Goal: Navigation & Orientation: Find specific page/section

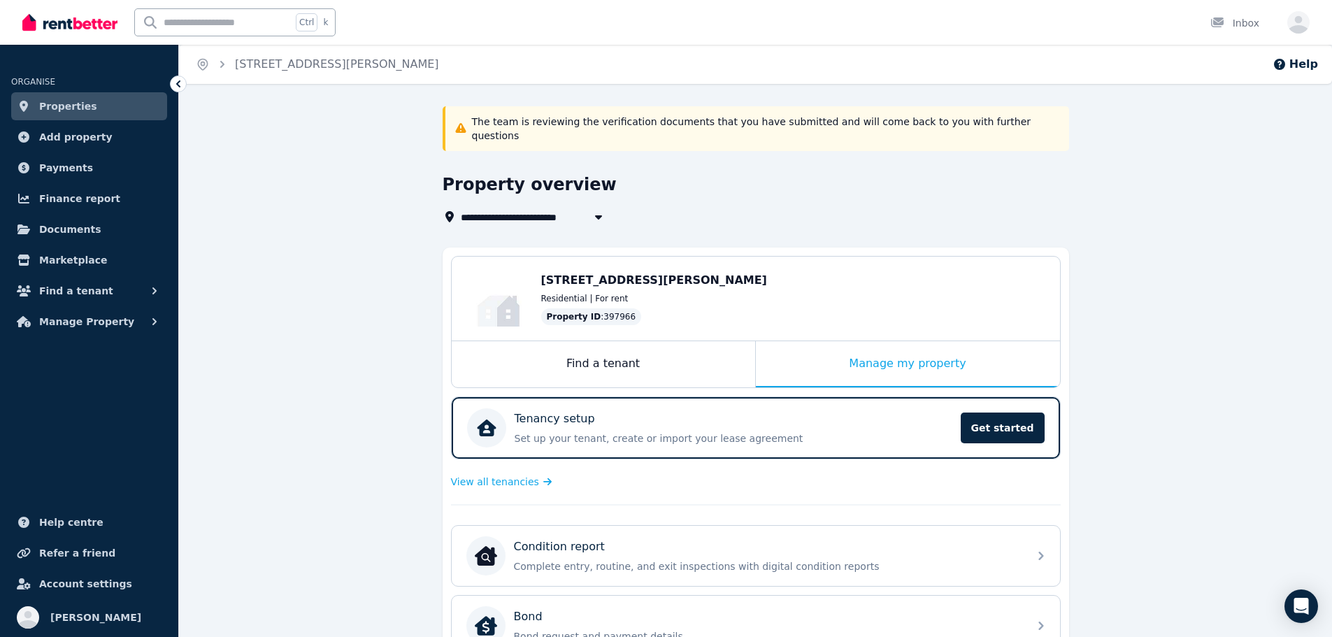
click at [103, 108] on link "Properties" at bounding box center [89, 106] width 156 height 28
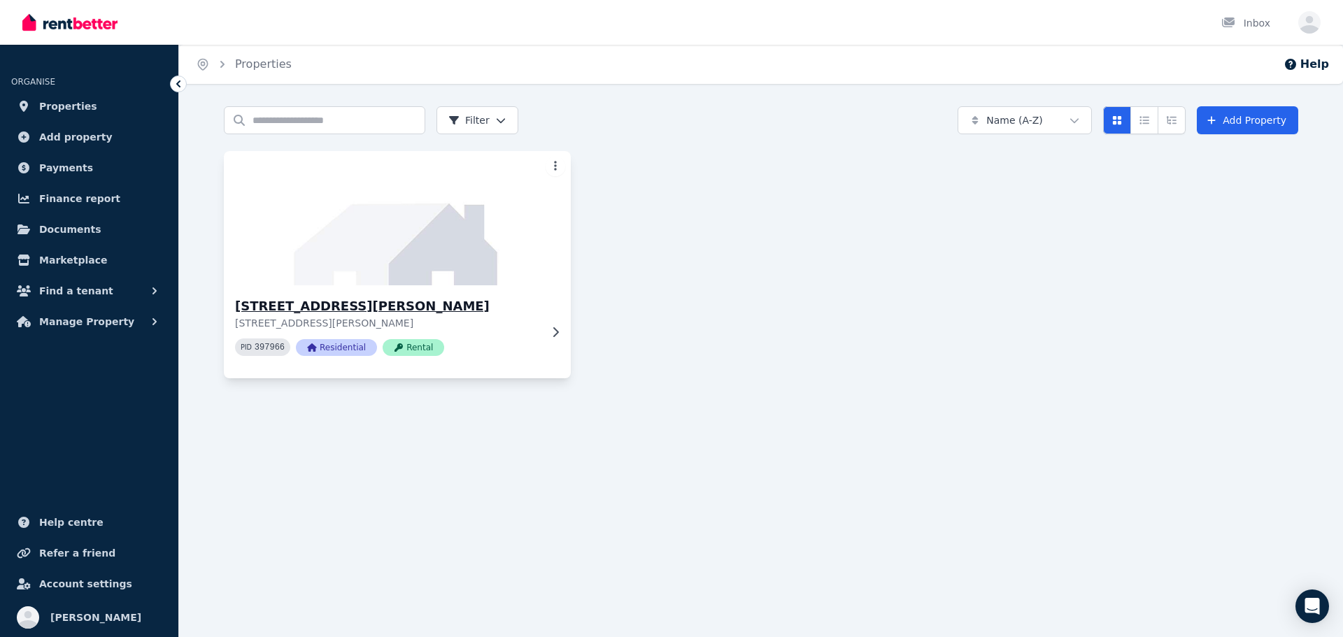
click at [379, 242] on img at bounding box center [397, 218] width 364 height 141
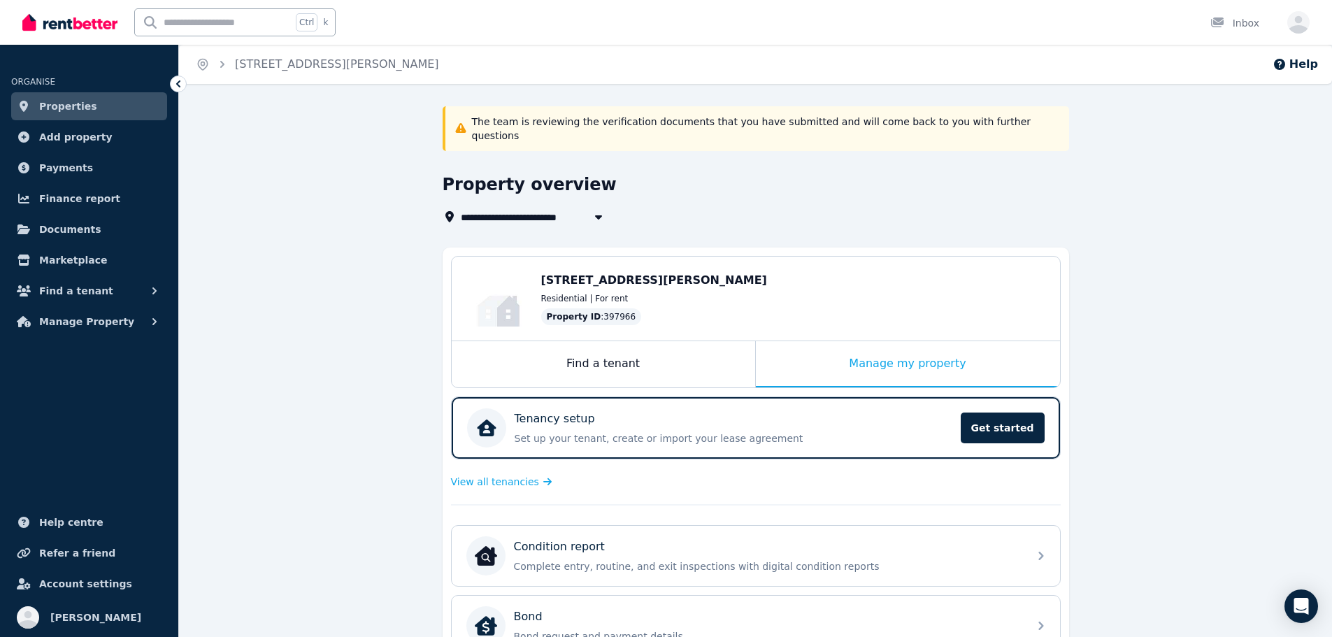
click at [81, 111] on span "Properties" at bounding box center [68, 106] width 58 height 17
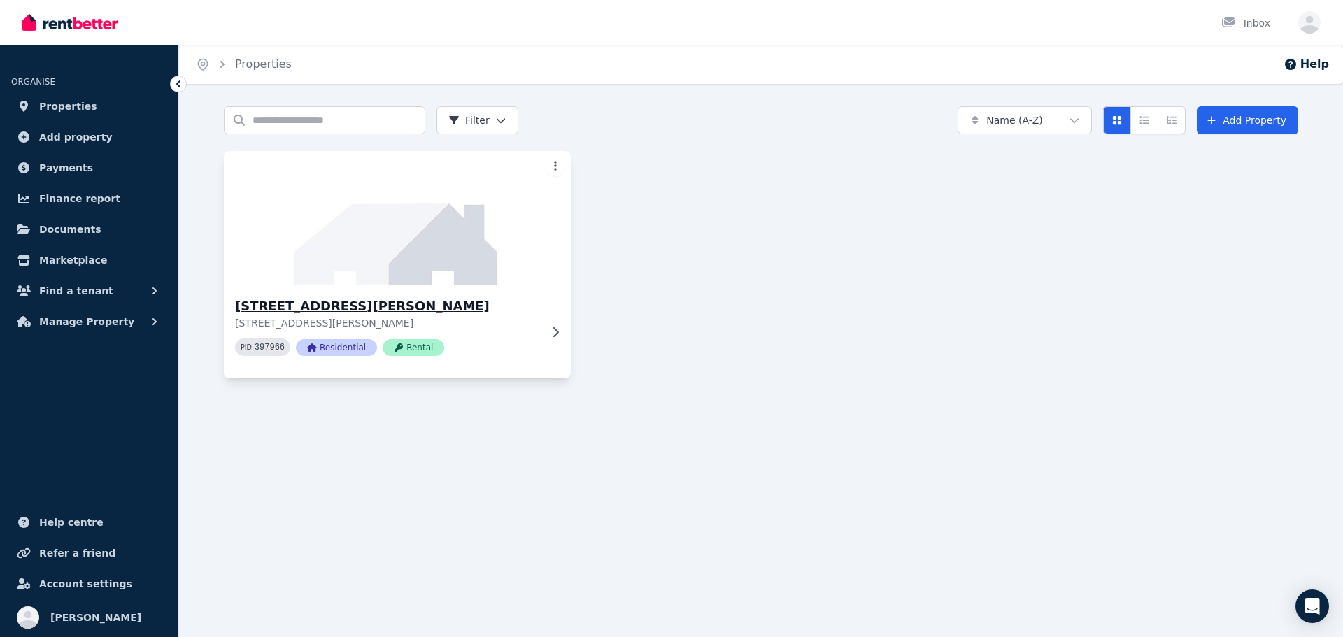
click at [506, 212] on img at bounding box center [397, 218] width 364 height 141
